Goal: Transaction & Acquisition: Purchase product/service

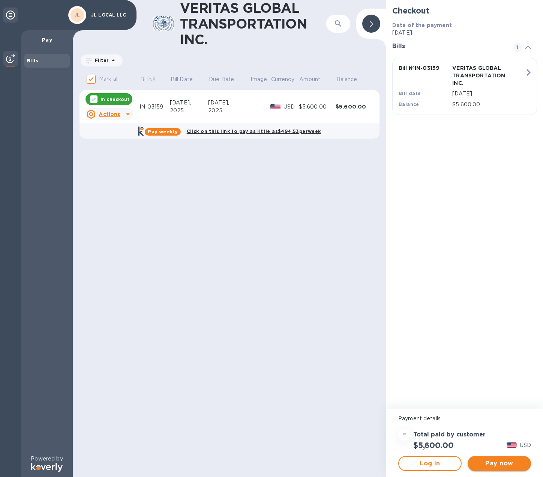
click at [505, 460] on span "Pay now" at bounding box center [499, 463] width 51 height 9
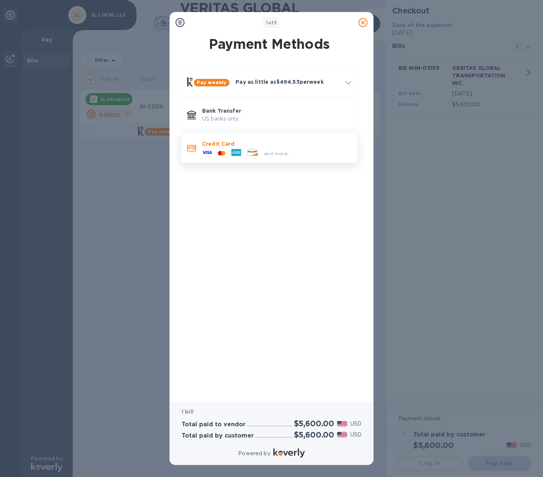
click at [277, 147] on p "Credit Card" at bounding box center [276, 144] width 149 height 8
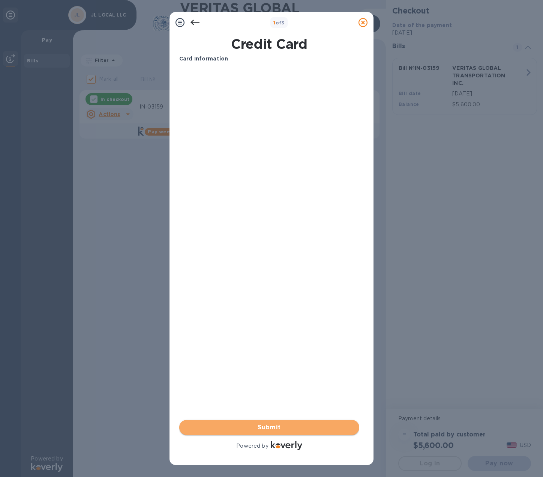
click at [307, 425] on span "Submit" at bounding box center [269, 426] width 168 height 9
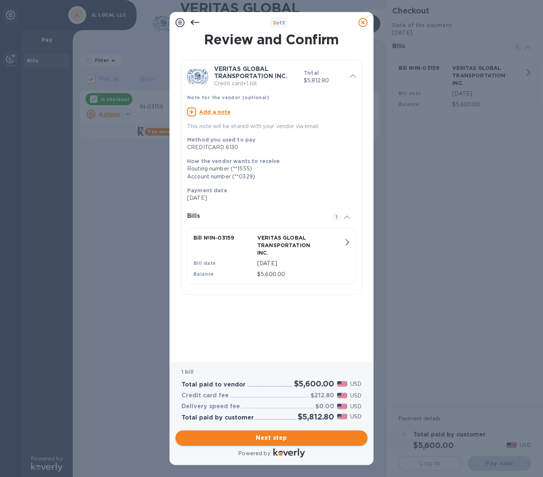
click at [295, 436] on span "Next step" at bounding box center [272, 437] width 180 height 9
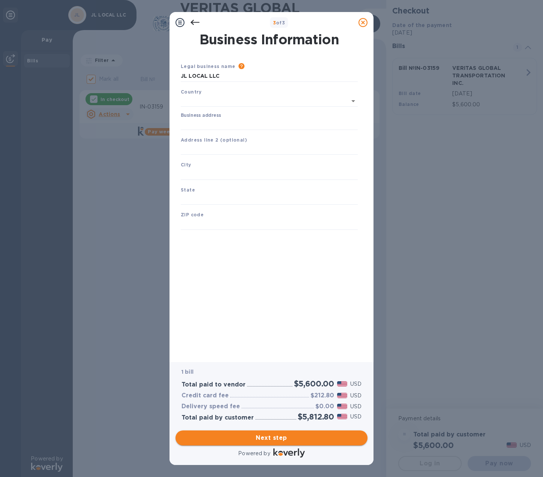
type input "[GEOGRAPHIC_DATA]"
click at [236, 123] on input "Business address" at bounding box center [269, 122] width 177 height 11
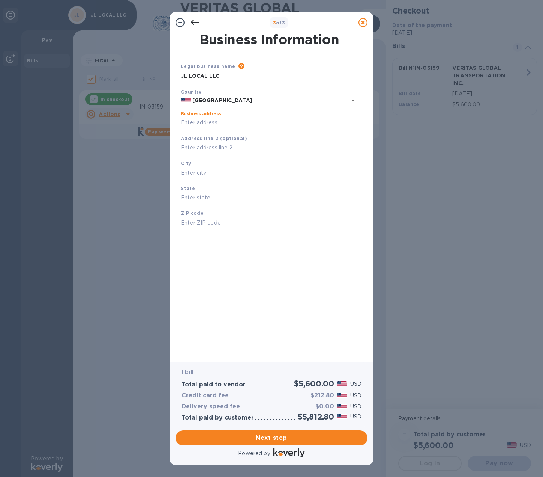
click at [220, 125] on input "Business address" at bounding box center [269, 122] width 177 height 11
type input "[STREET_ADDRESS]"
click at [231, 171] on input "text" at bounding box center [269, 172] width 177 height 11
click at [231, 173] on input "text" at bounding box center [269, 172] width 177 height 11
type input "[GEOGRAPHIC_DATA]"
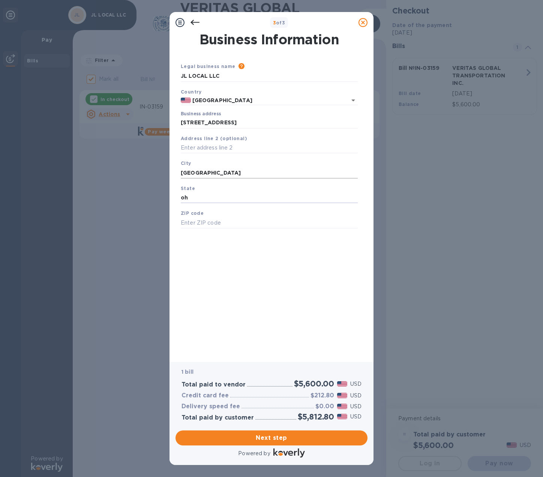
type input "oh"
type input "43123"
click at [269, 441] on span "Next step" at bounding box center [272, 437] width 180 height 9
click at [230, 173] on input "[GEOGRAPHIC_DATA]" at bounding box center [269, 172] width 177 height 11
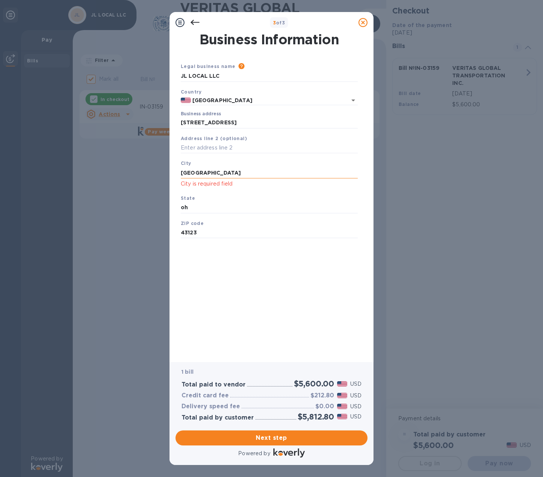
click at [230, 173] on input "[GEOGRAPHIC_DATA]" at bounding box center [269, 172] width 177 height 11
type input "[GEOGRAPHIC_DATA]"
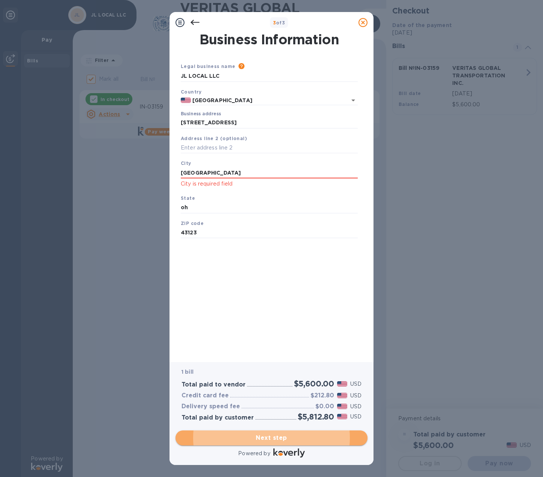
click at [254, 437] on span "Next step" at bounding box center [272, 437] width 180 height 9
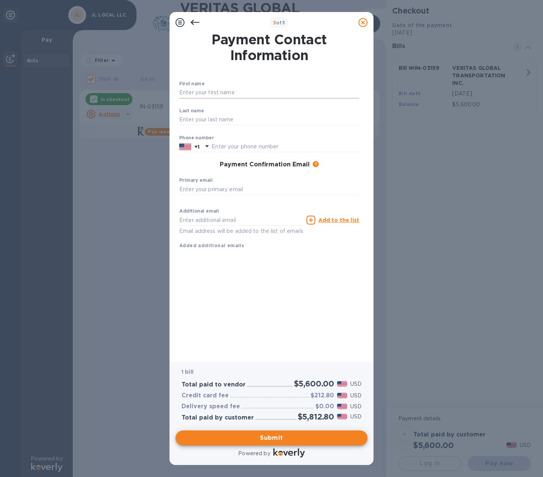
click at [243, 93] on input "text" at bounding box center [269, 92] width 180 height 11
type input "jack"
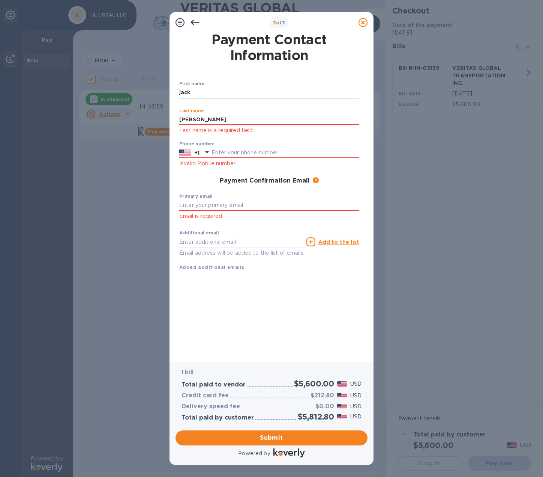
type input "[PERSON_NAME]"
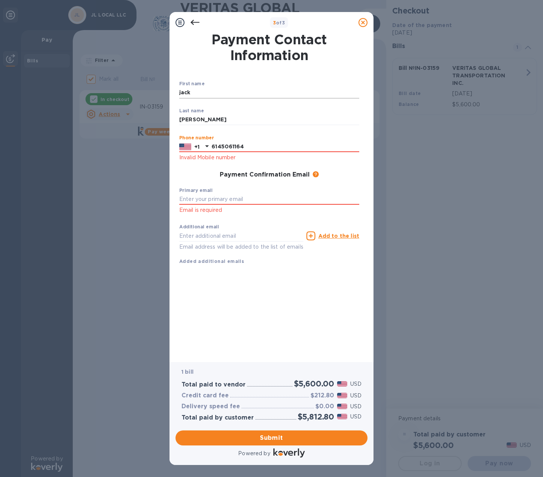
type input "6145061164"
type input "[EMAIL_ADDRESS][DOMAIN_NAME]"
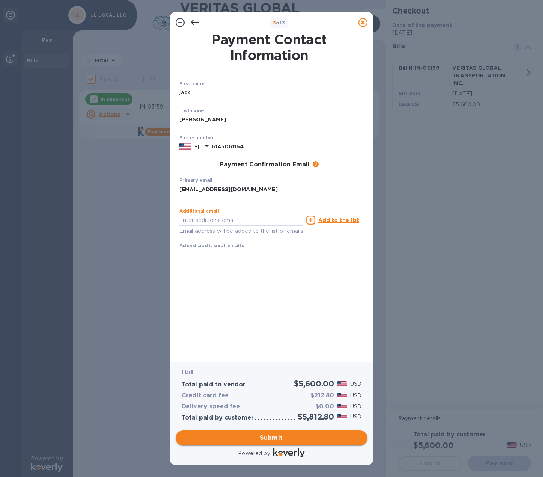
click at [290, 436] on span "Submit" at bounding box center [272, 437] width 180 height 9
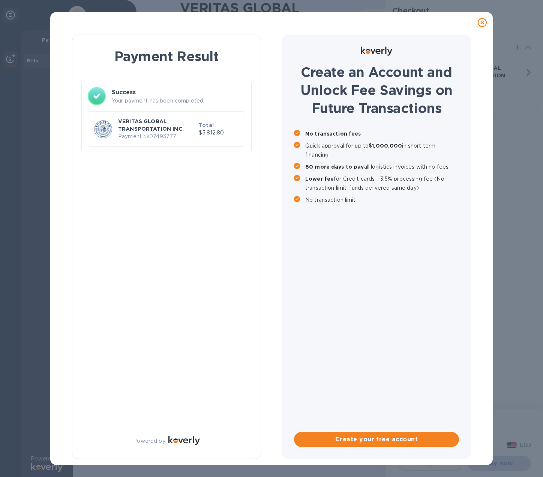
checkbox input "false"
